Goal: Transaction & Acquisition: Purchase product/service

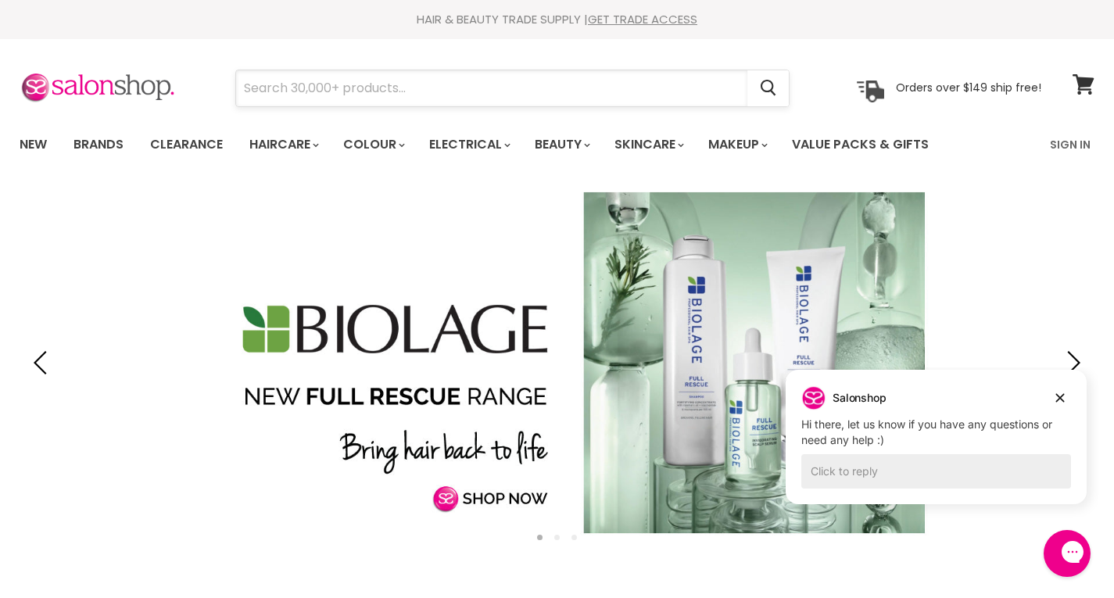
click at [399, 91] on input "Search" at bounding box center [491, 88] width 511 height 36
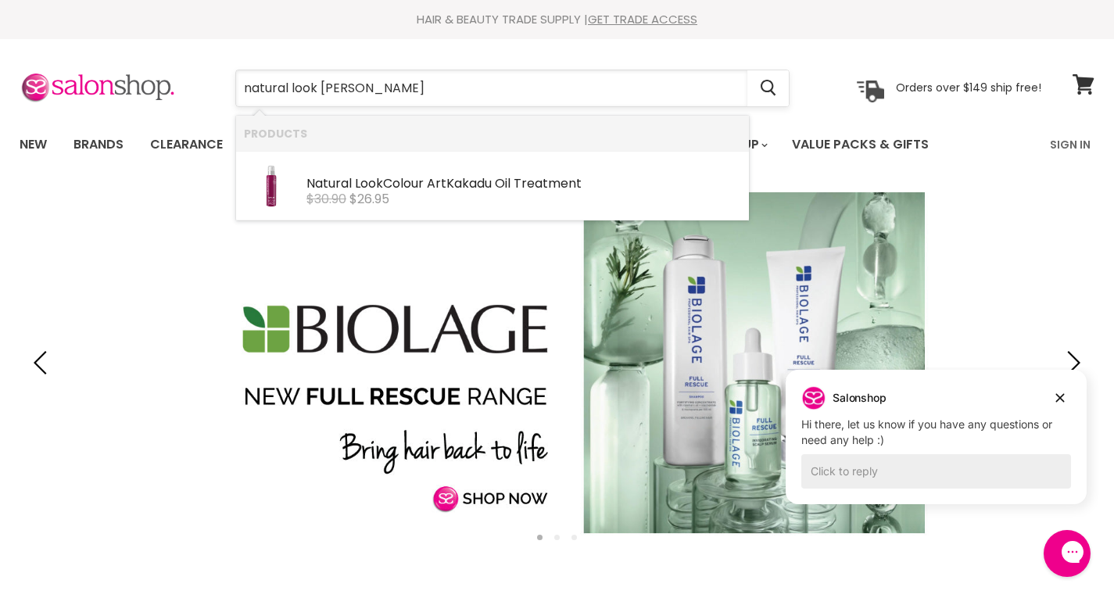
type input "natural look kakadu"
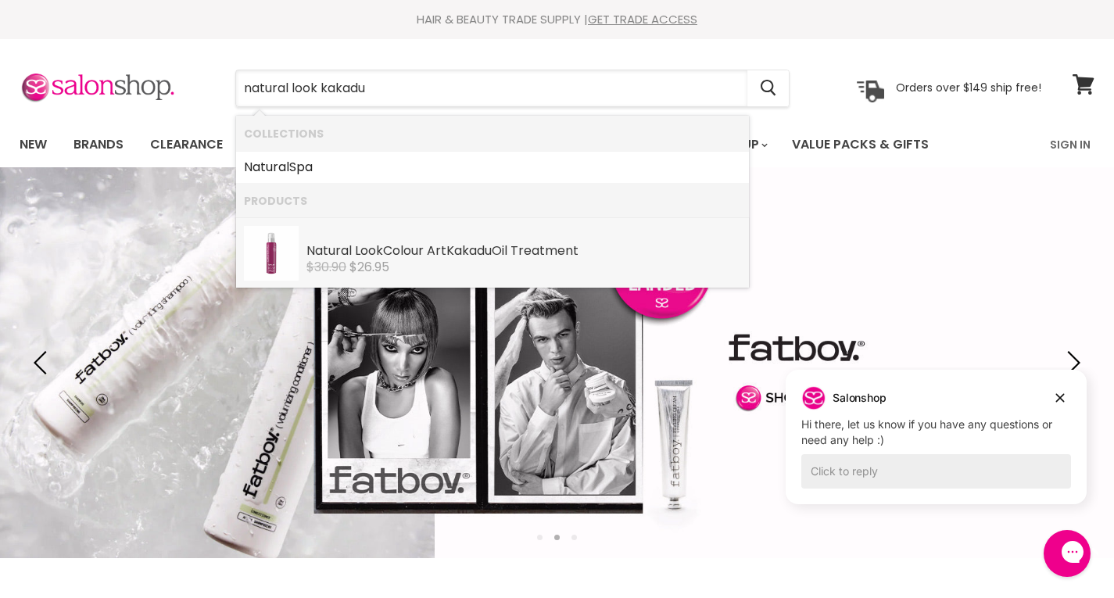
click at [379, 259] on span "$26.95" at bounding box center [369, 267] width 40 height 18
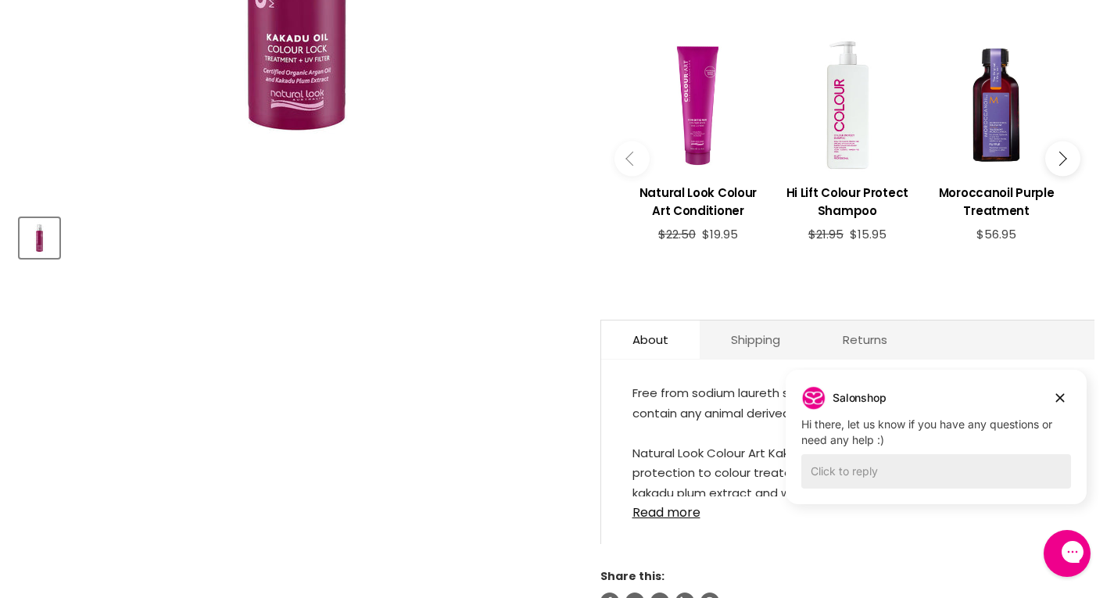
scroll to position [655, 0]
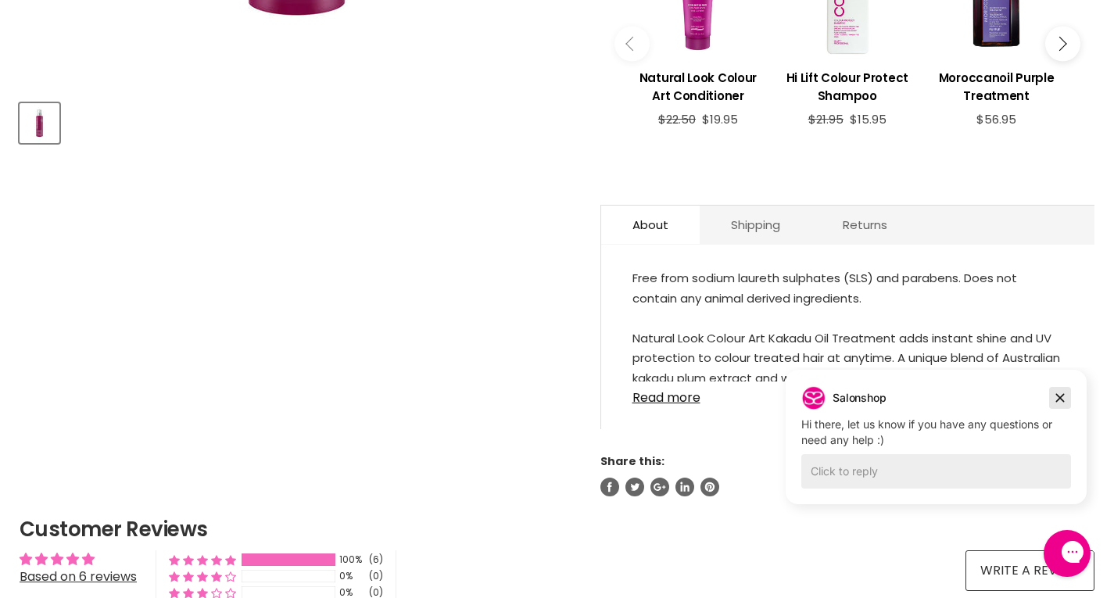
click at [1063, 396] on icon "Dismiss campaign" at bounding box center [1060, 398] width 16 height 19
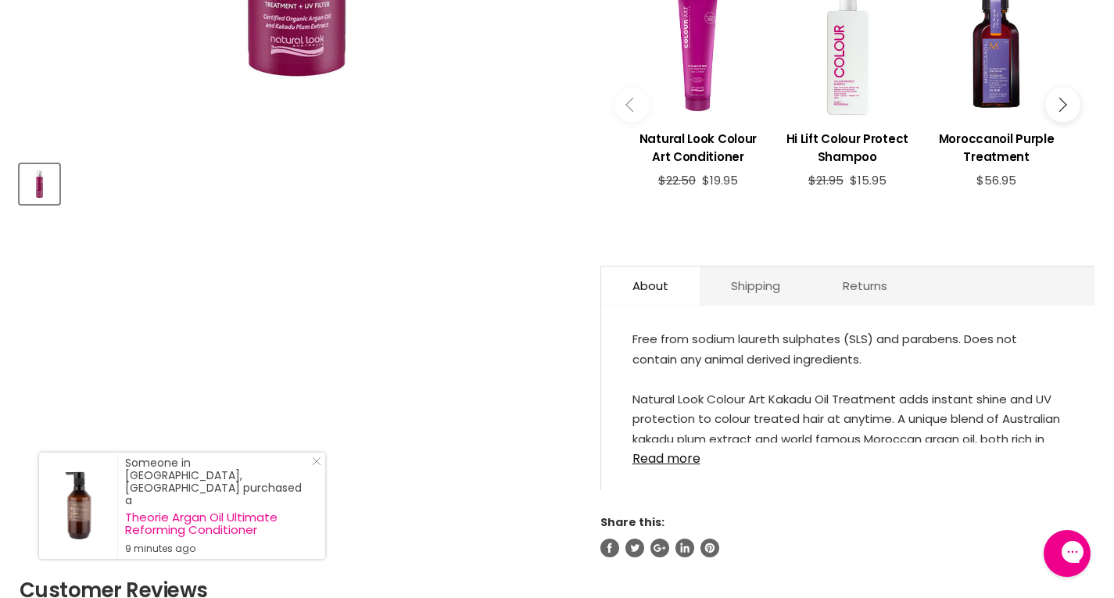
scroll to position [654, 0]
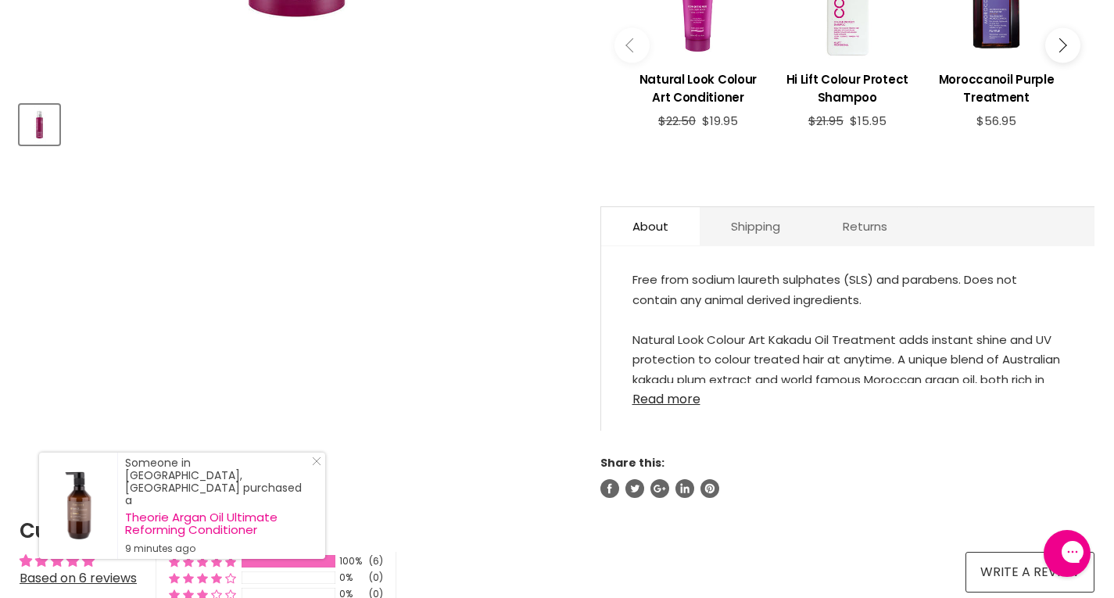
click at [661, 402] on link "Read more" at bounding box center [849, 394] width 432 height 23
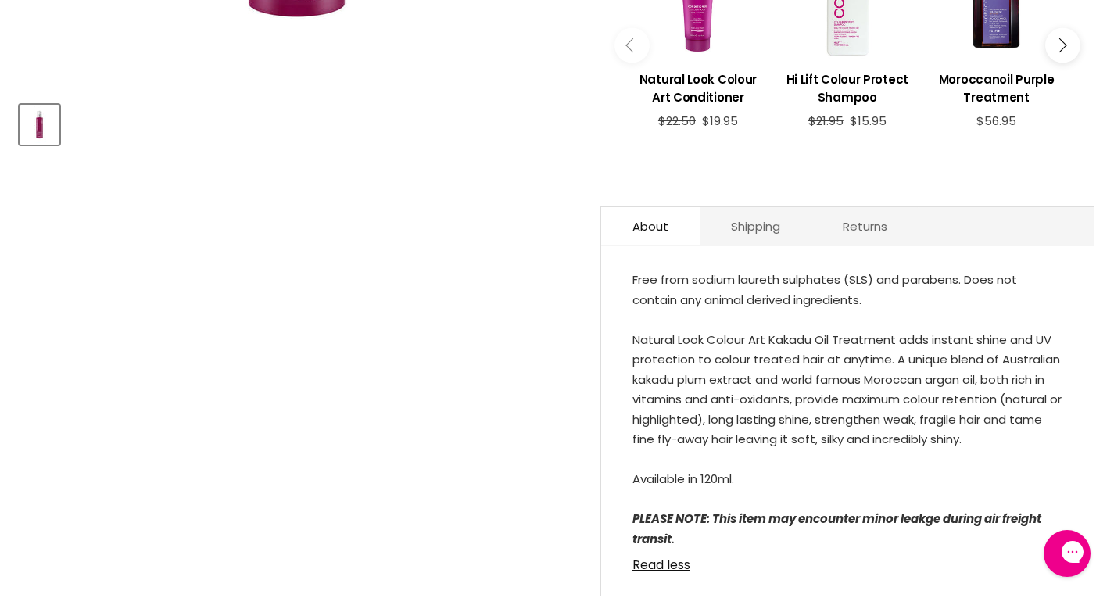
click at [1088, 349] on div "Free from sodium laureth sulphates (SLS) and parabens. Does not contain any ani…" at bounding box center [848, 429] width 494 height 334
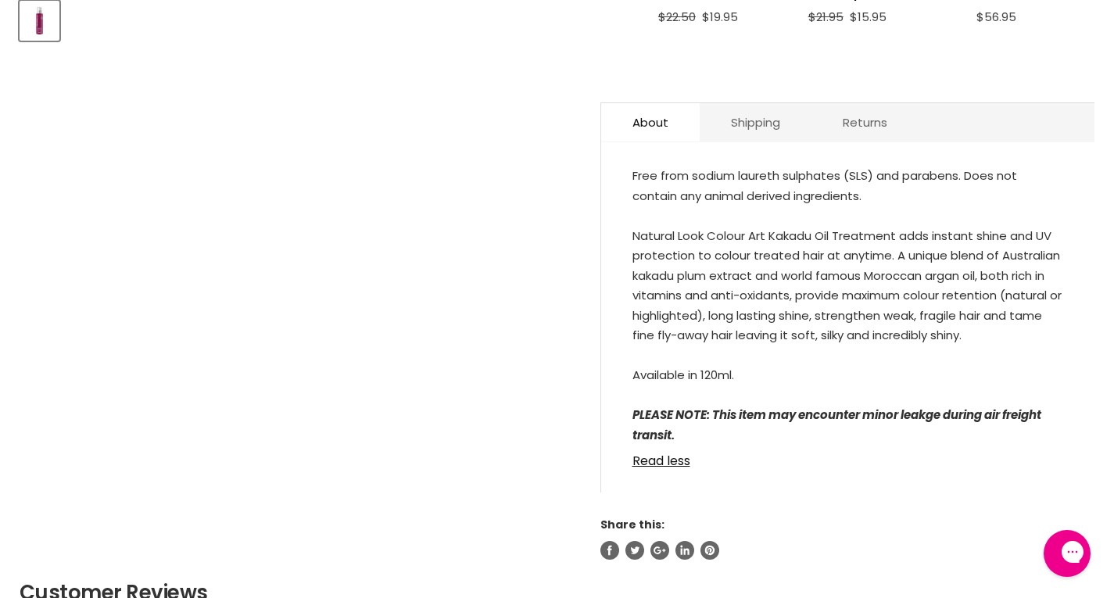
scroll to position [765, 0]
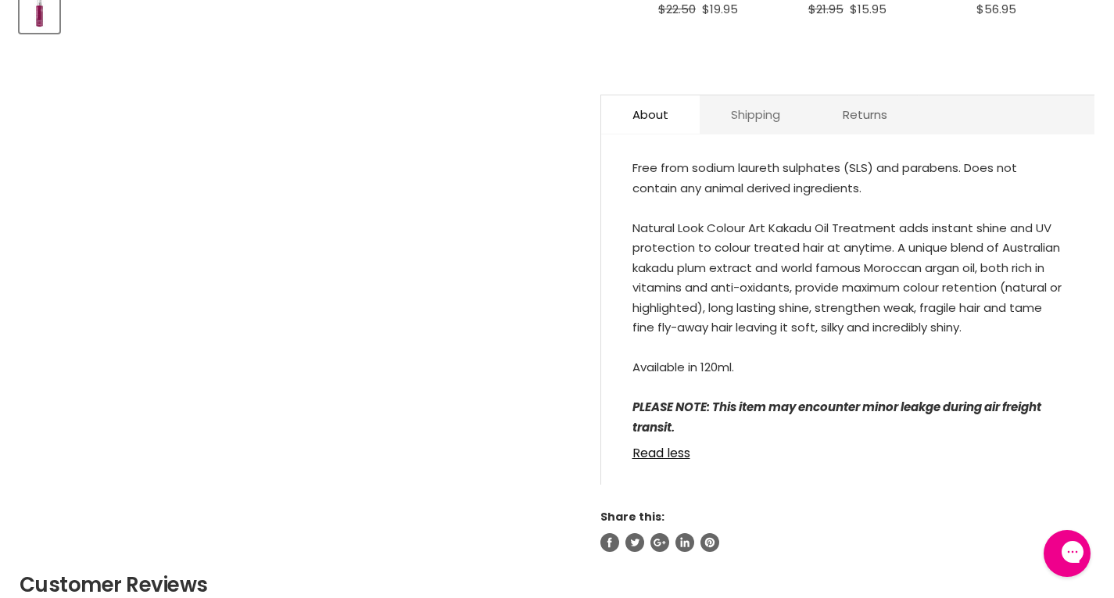
click at [735, 120] on link "Shipping" at bounding box center [756, 114] width 112 height 38
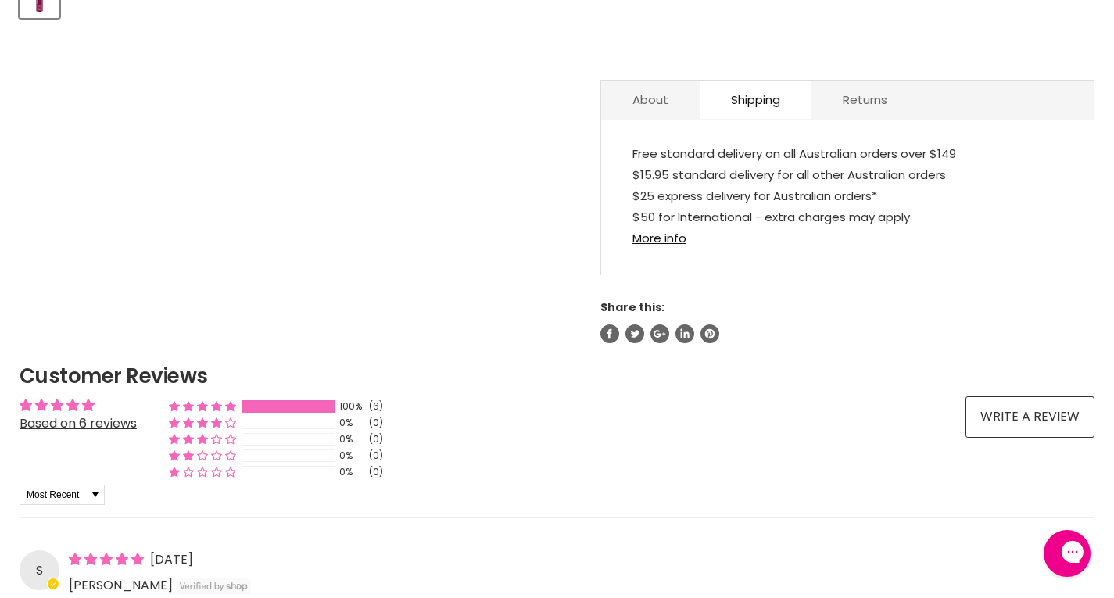
scroll to position [0, 0]
